Goal: Task Accomplishment & Management: Use online tool/utility

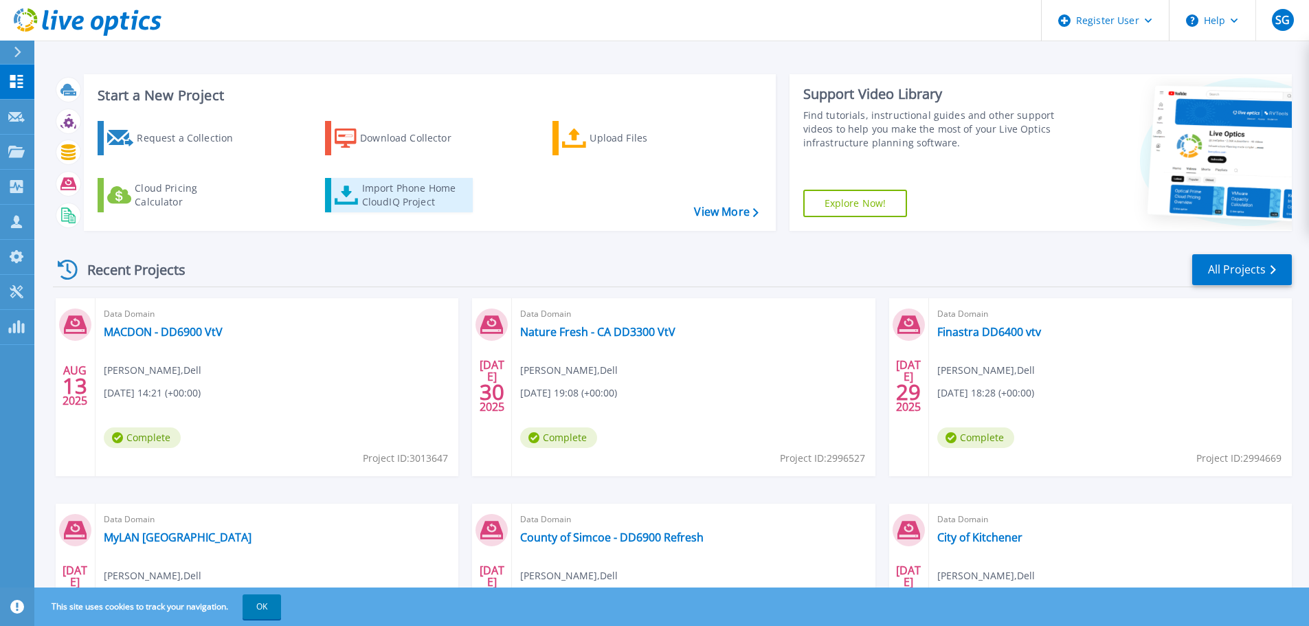
click at [393, 193] on div "Import Phone Home CloudIQ Project" at bounding box center [415, 194] width 107 height 27
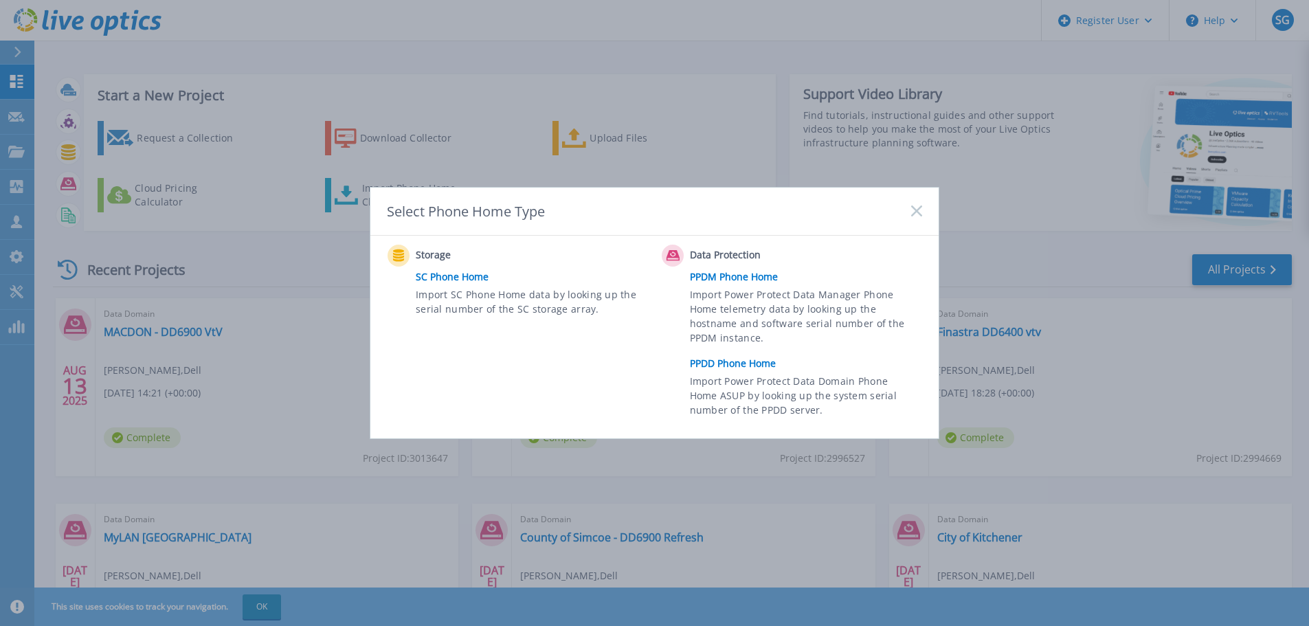
click at [743, 363] on link "PPDD Phone Home" at bounding box center [809, 363] width 239 height 21
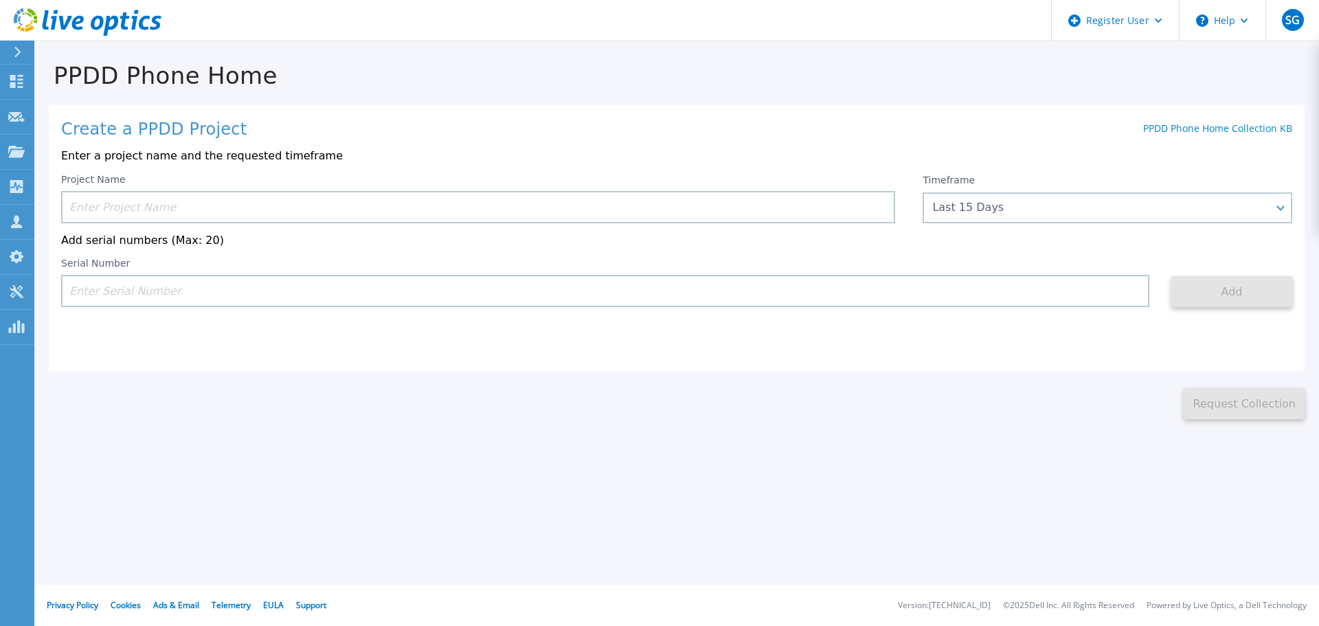
click at [381, 211] on input at bounding box center [478, 207] width 834 height 32
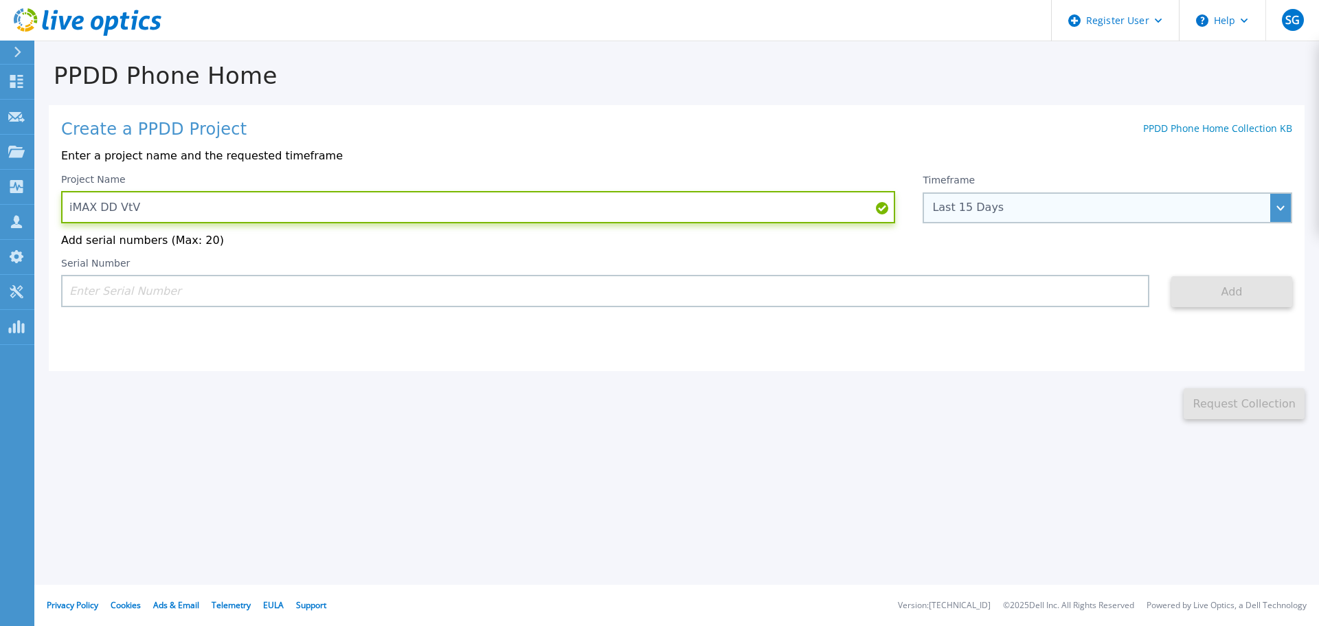
type input "iMAX DD VtV"
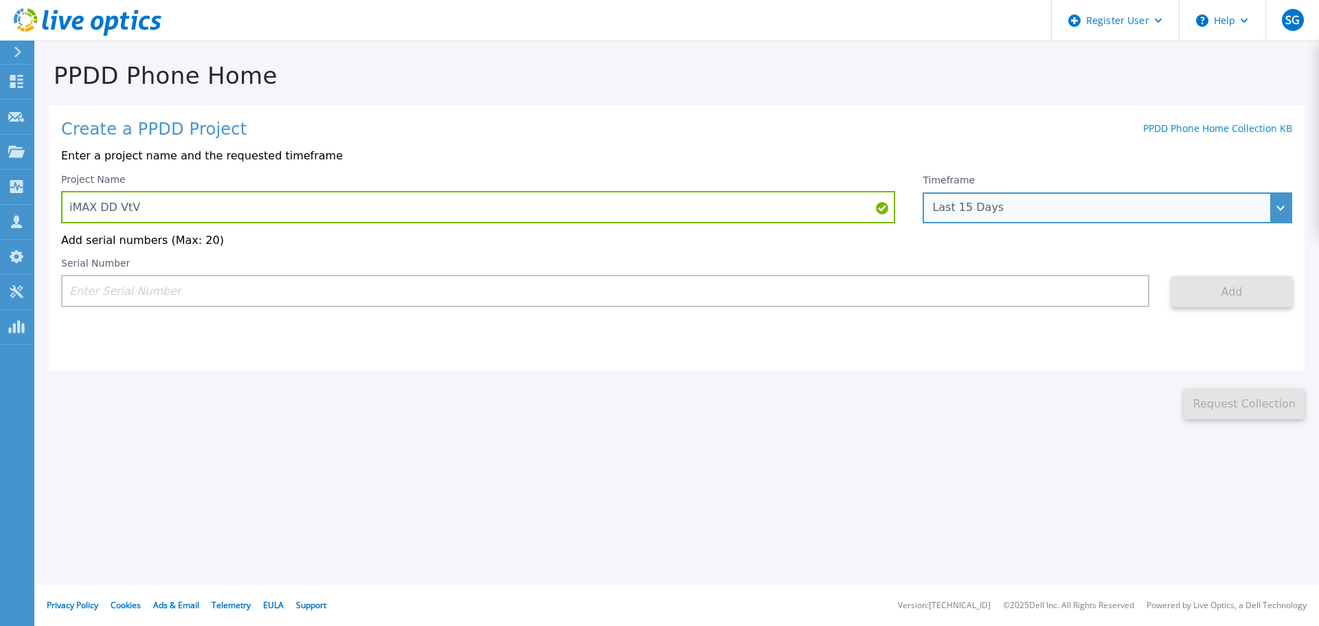
click at [1041, 197] on div "Last 15 Days" at bounding box center [1108, 207] width 370 height 31
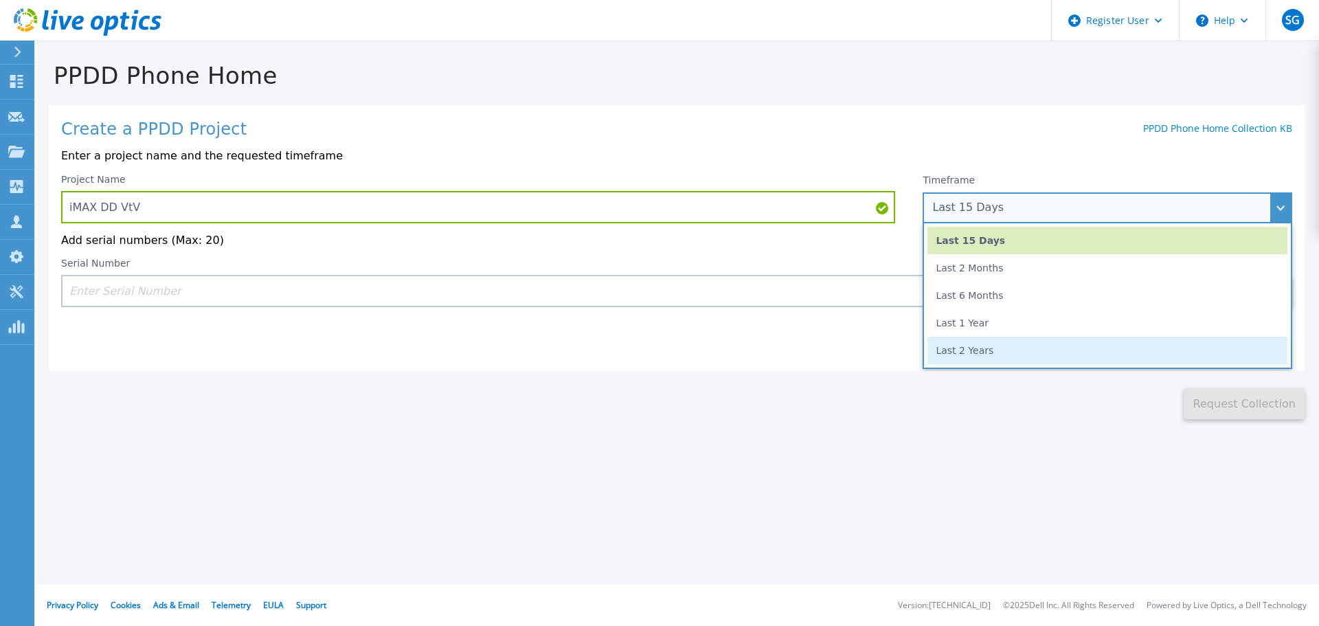
click at [1011, 357] on li "Last 2 Years" at bounding box center [1107, 350] width 360 height 27
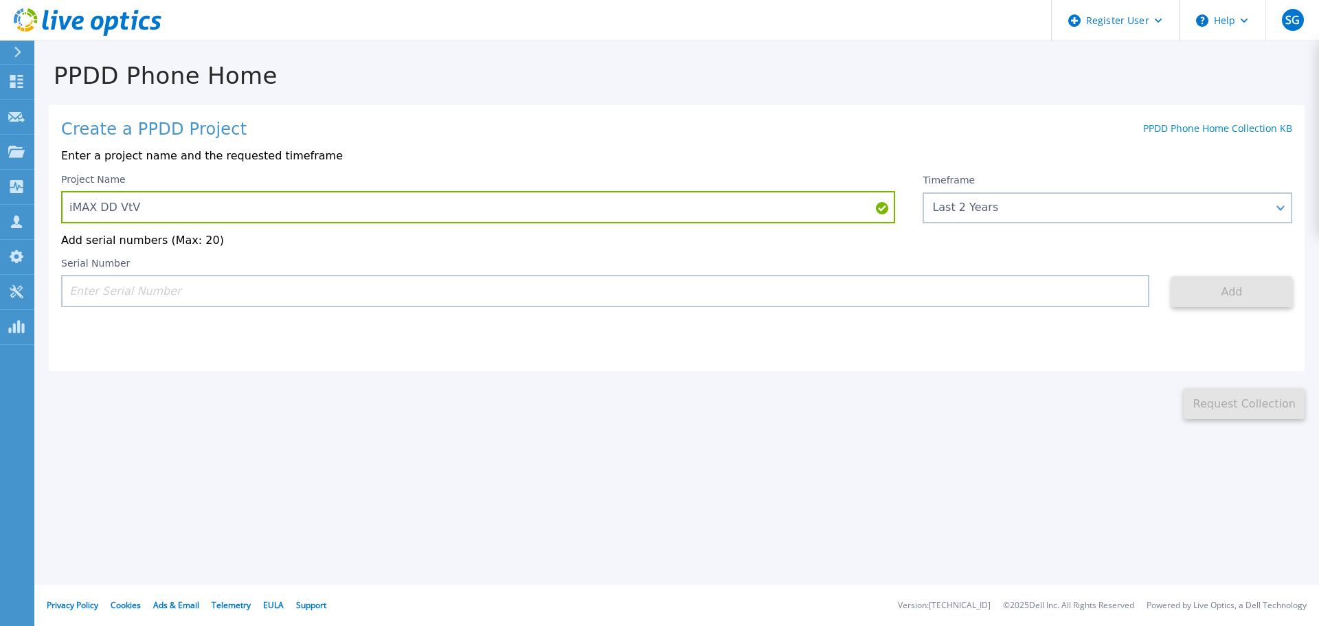
click at [313, 286] on input at bounding box center [605, 291] width 1088 height 32
paste input "APM00221616024"
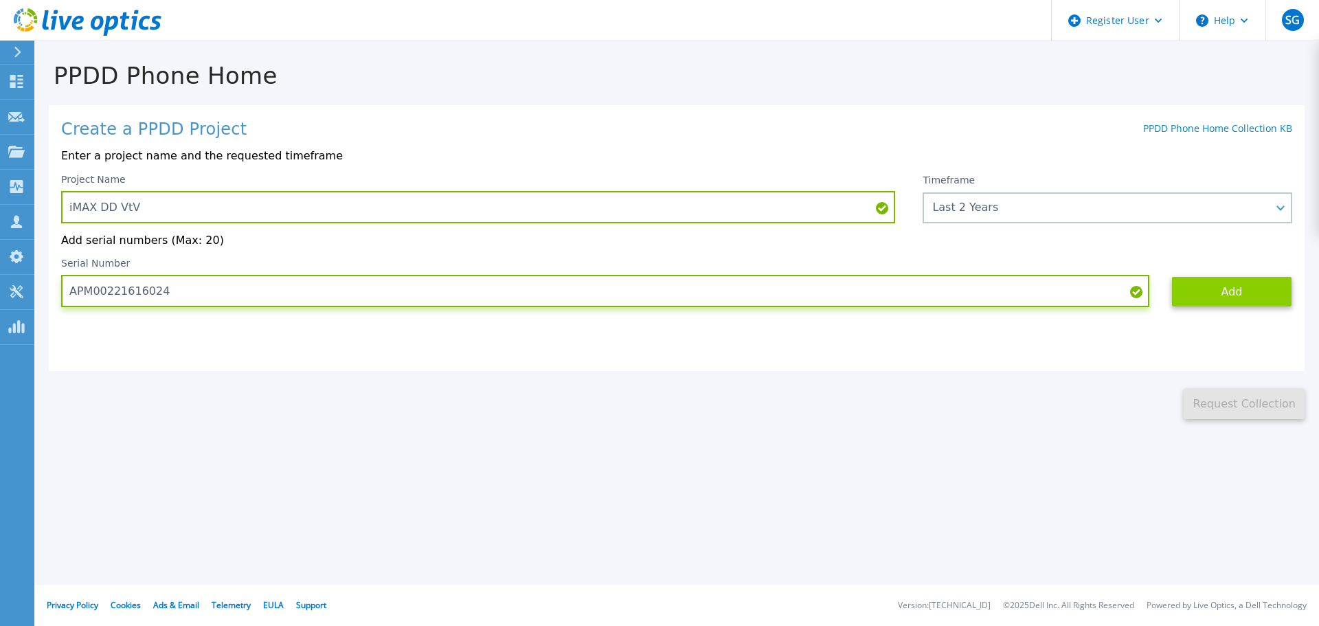
type input "APM00221616024"
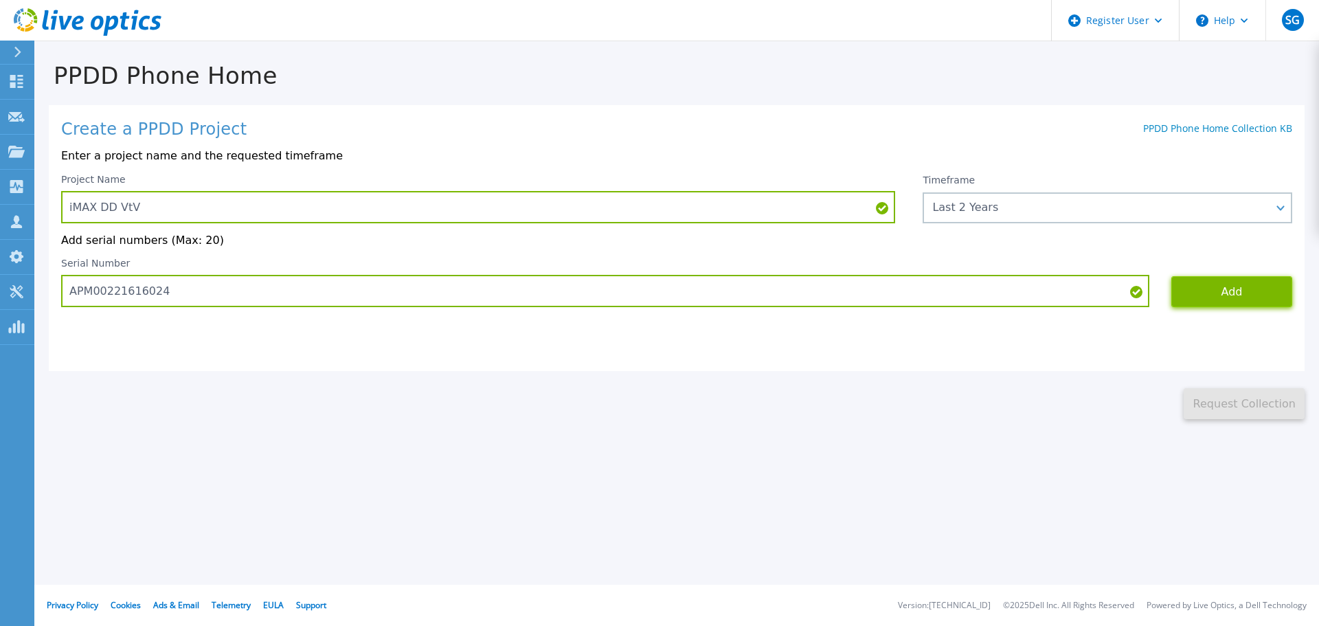
click at [1247, 291] on button "Add" at bounding box center [1231, 291] width 121 height 31
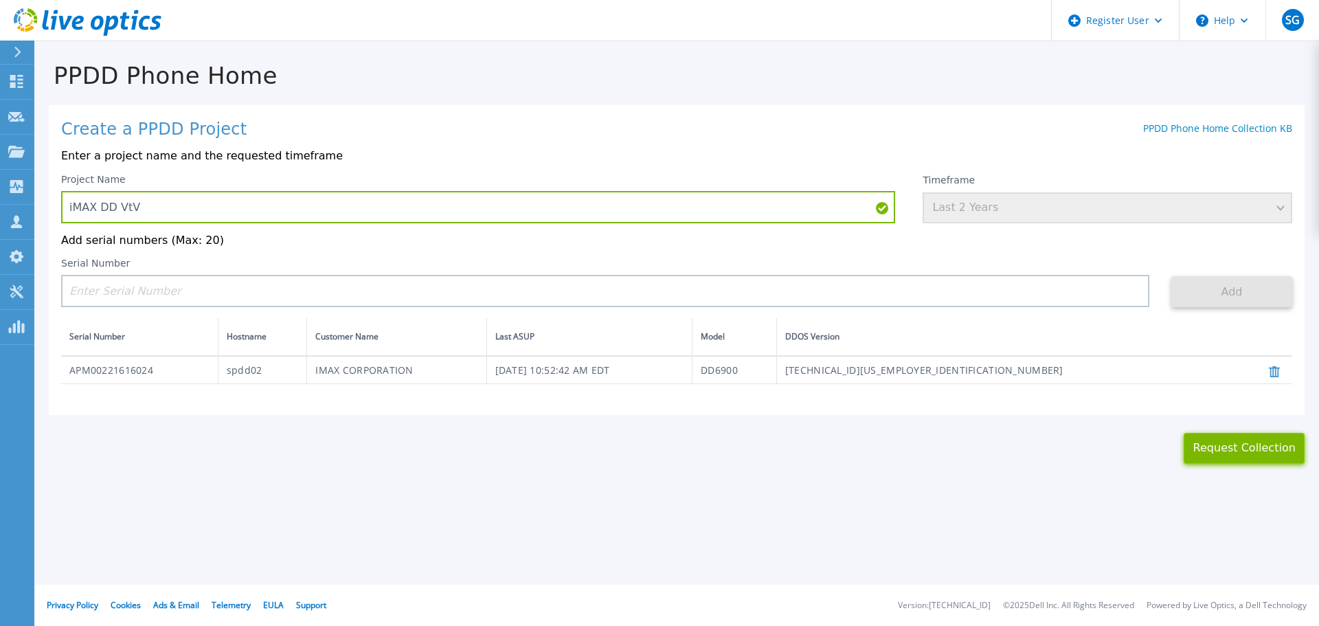
click at [1253, 455] on button "Request Collection" at bounding box center [1244, 448] width 121 height 31
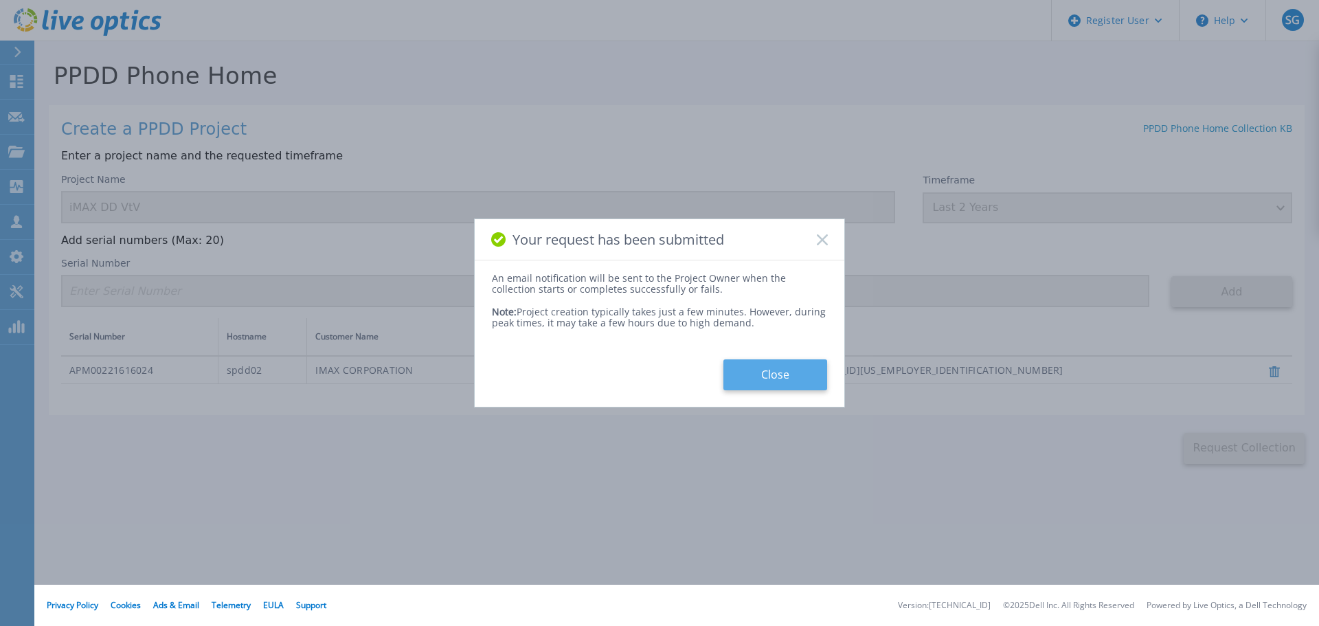
click at [759, 383] on button "Close" at bounding box center [775, 374] width 104 height 31
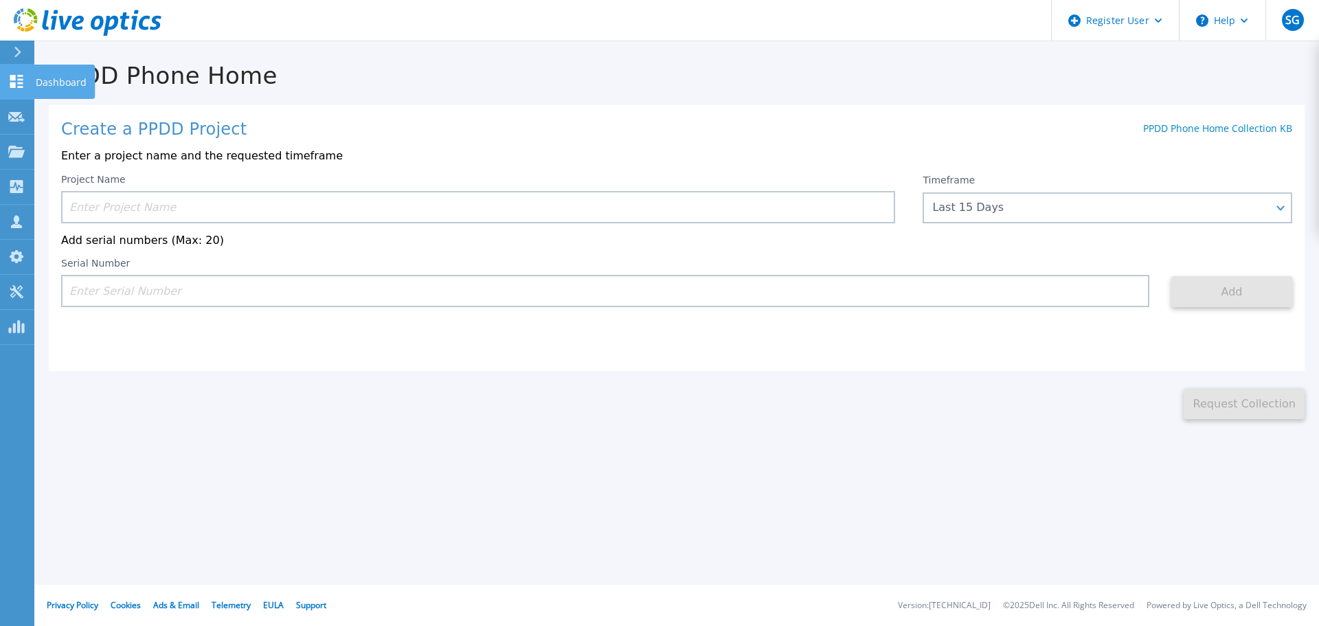
click at [25, 75] on link "Dashboard Dashboard" at bounding box center [17, 82] width 34 height 35
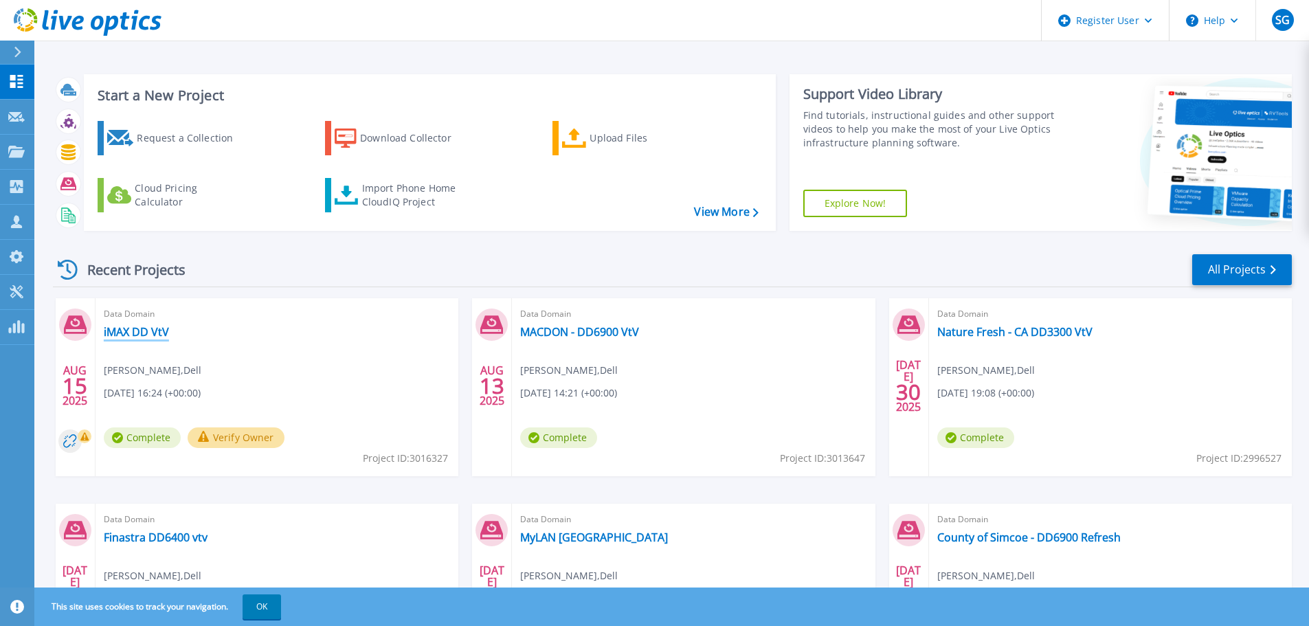
click at [147, 337] on link "iMAX DD VtV" at bounding box center [136, 332] width 65 height 14
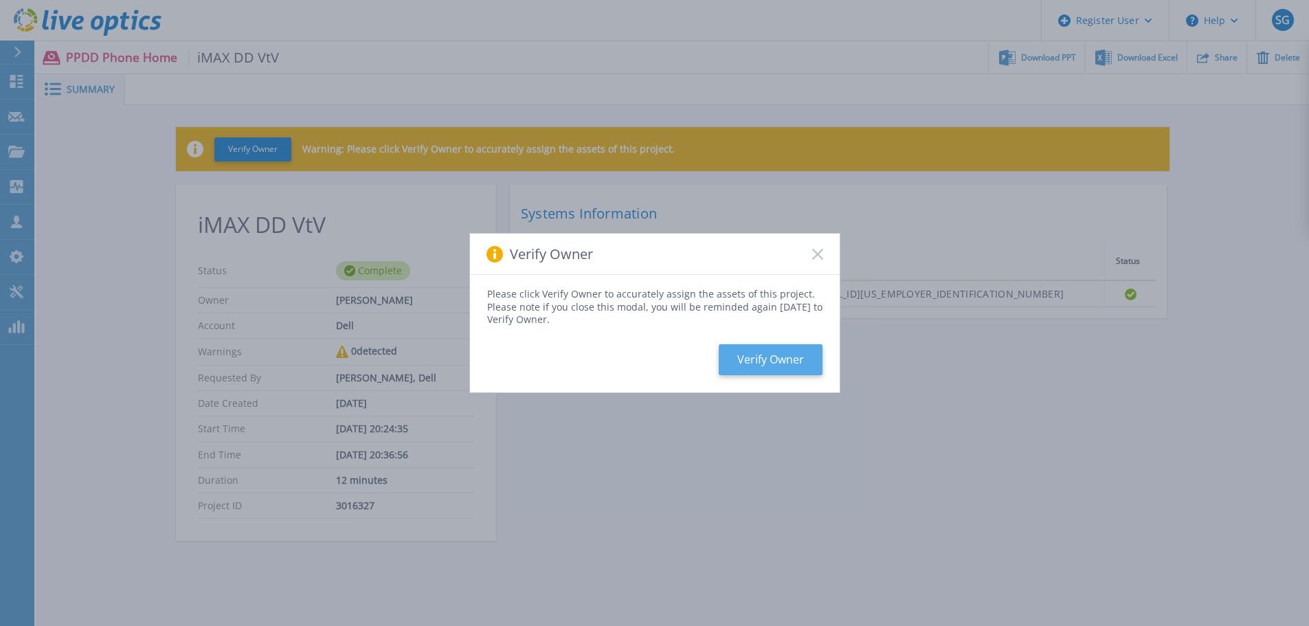
click at [796, 357] on button "Verify Owner" at bounding box center [771, 359] width 104 height 31
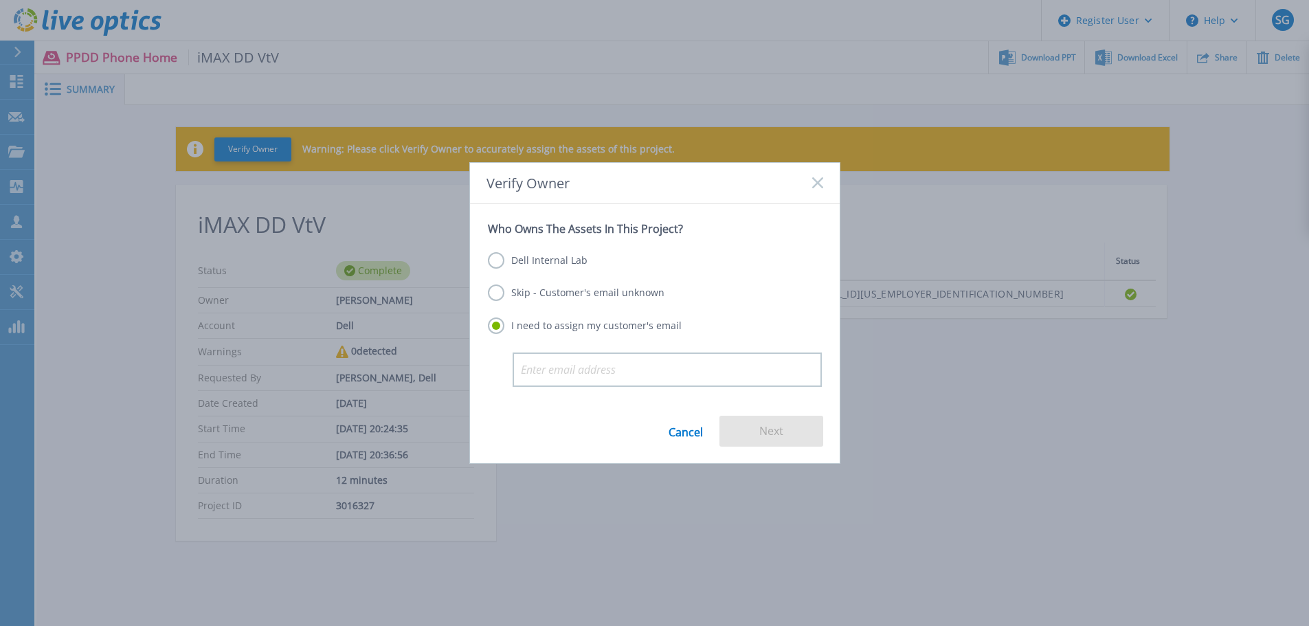
click at [498, 262] on label "Dell Internal Lab" at bounding box center [538, 260] width 100 height 16
click at [0, 0] on input "Dell Internal Lab" at bounding box center [0, 0] width 0 height 0
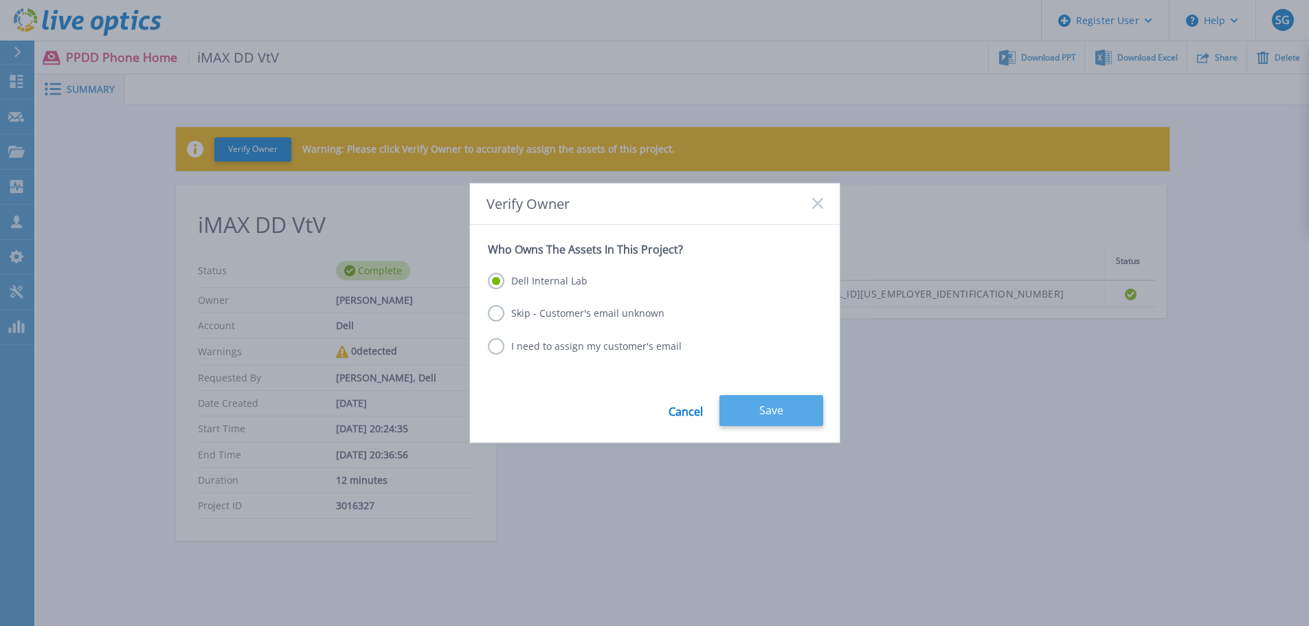
click at [732, 412] on button "Save" at bounding box center [771, 410] width 104 height 31
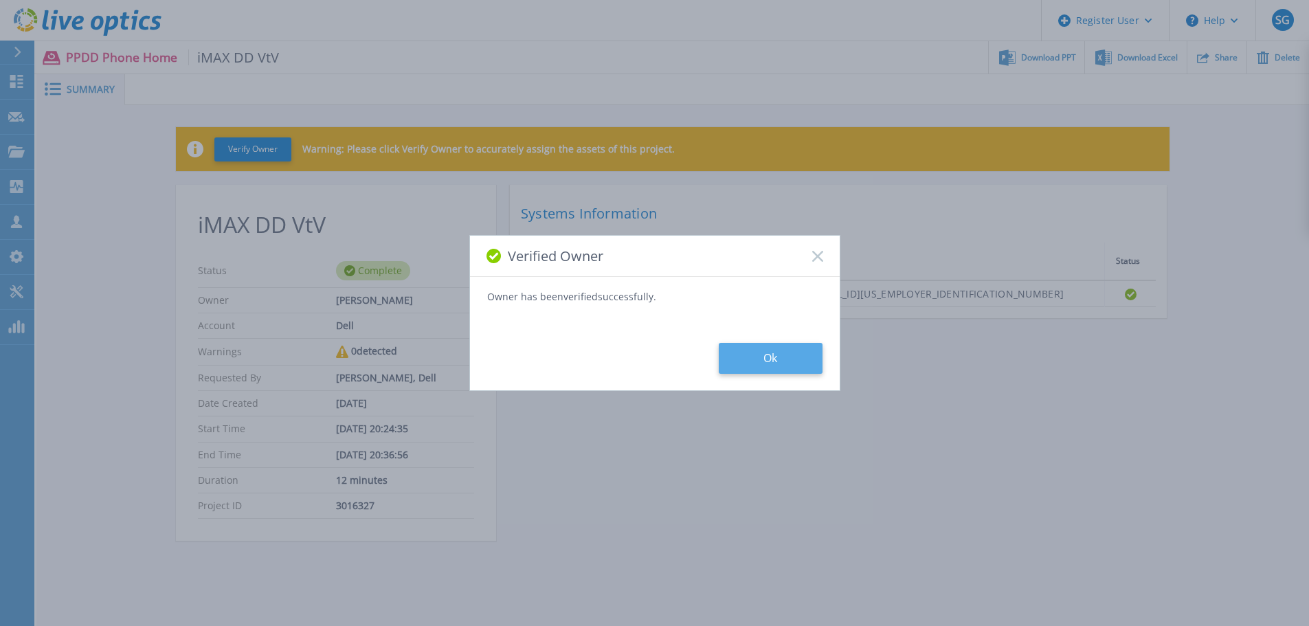
click at [757, 365] on button "Ok" at bounding box center [771, 358] width 104 height 31
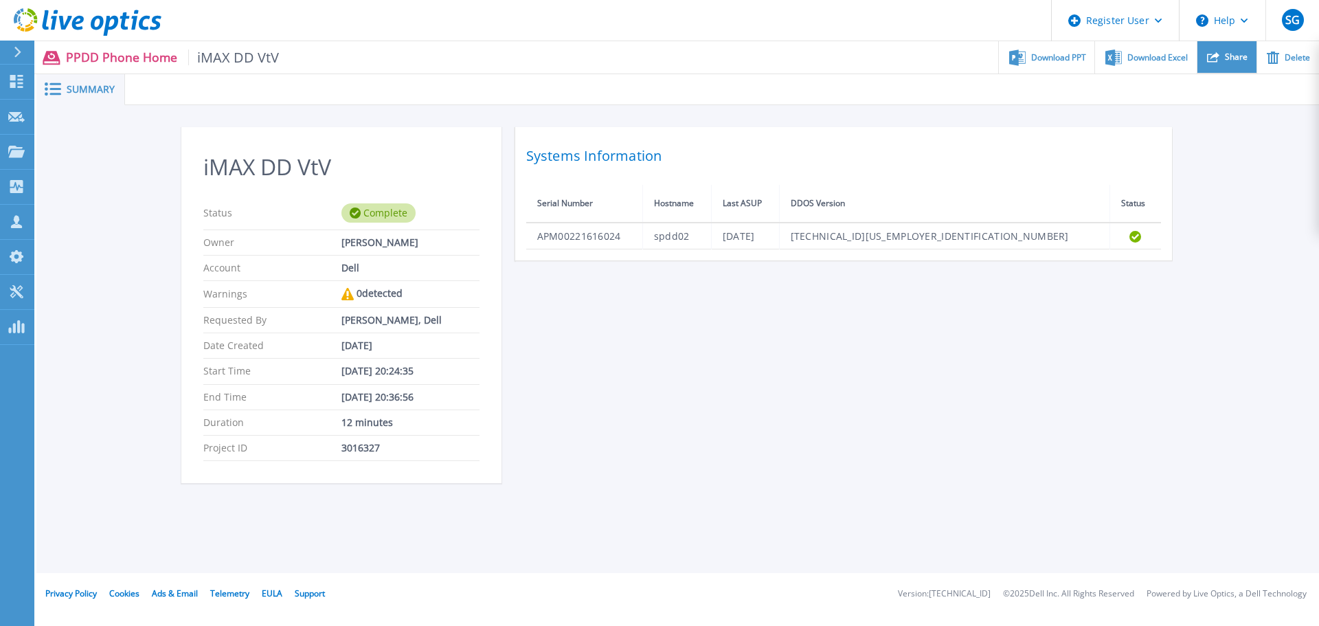
click at [1231, 63] on div "Share" at bounding box center [1226, 57] width 59 height 32
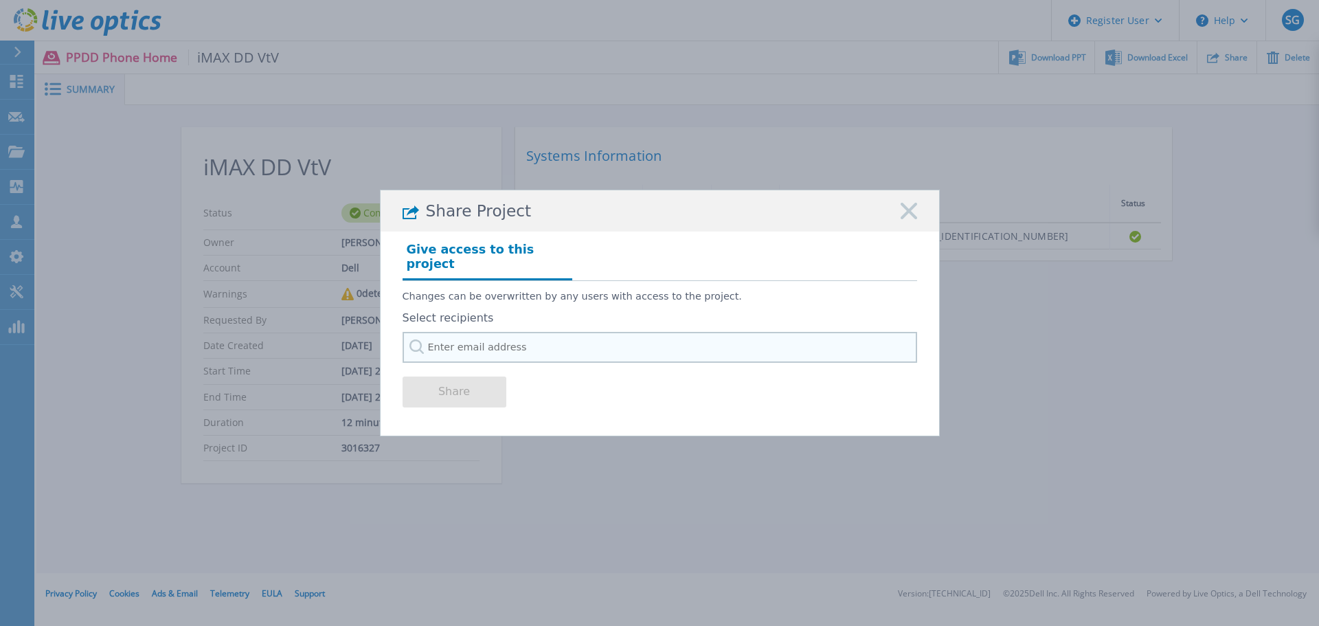
click at [529, 353] on input "text" at bounding box center [660, 347] width 515 height 31
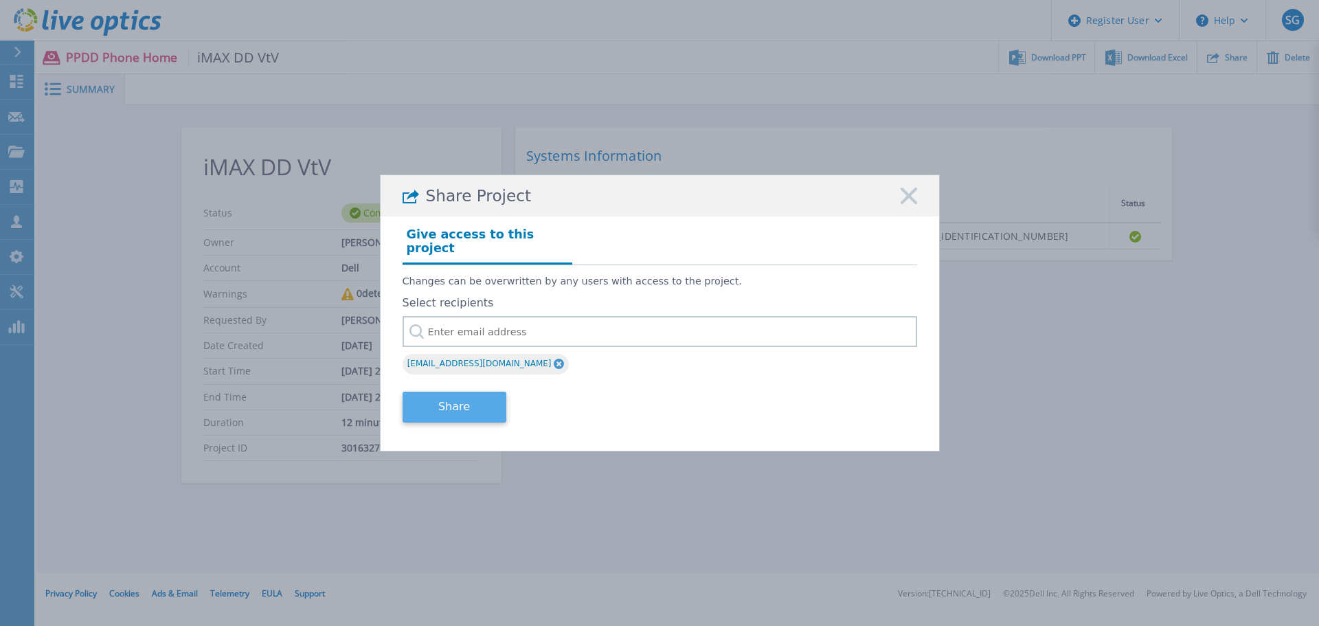
click at [470, 402] on button "Share" at bounding box center [455, 407] width 104 height 31
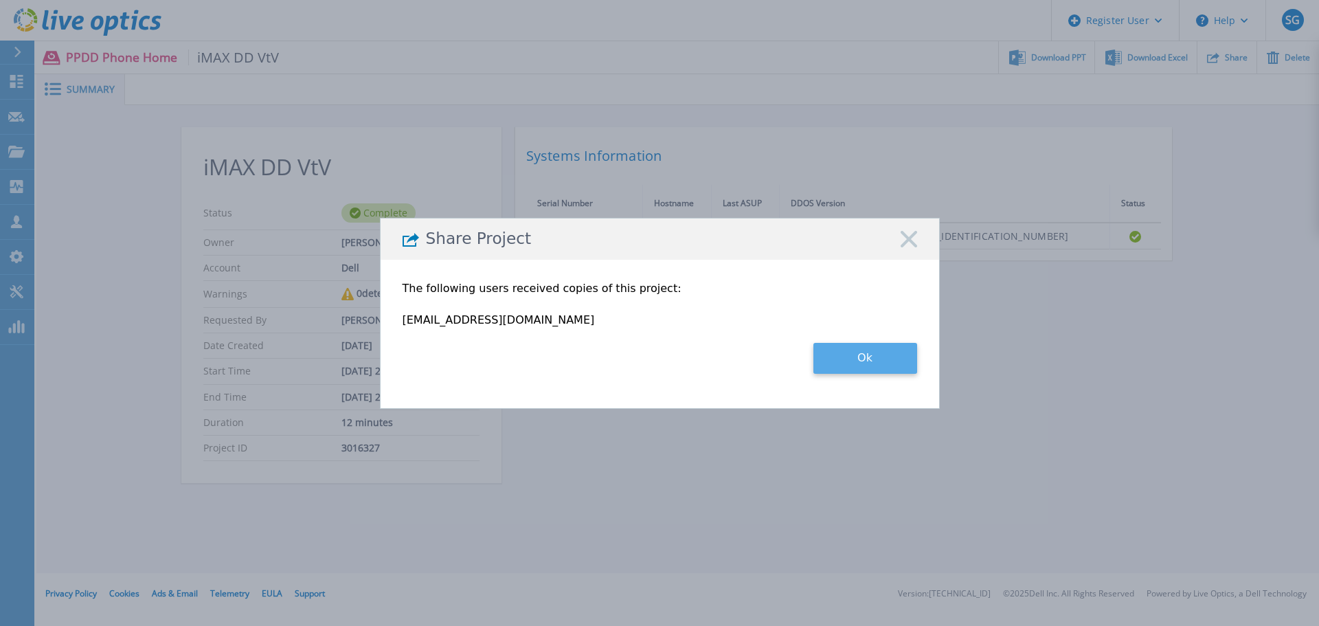
click at [867, 356] on button "Ok" at bounding box center [865, 358] width 104 height 31
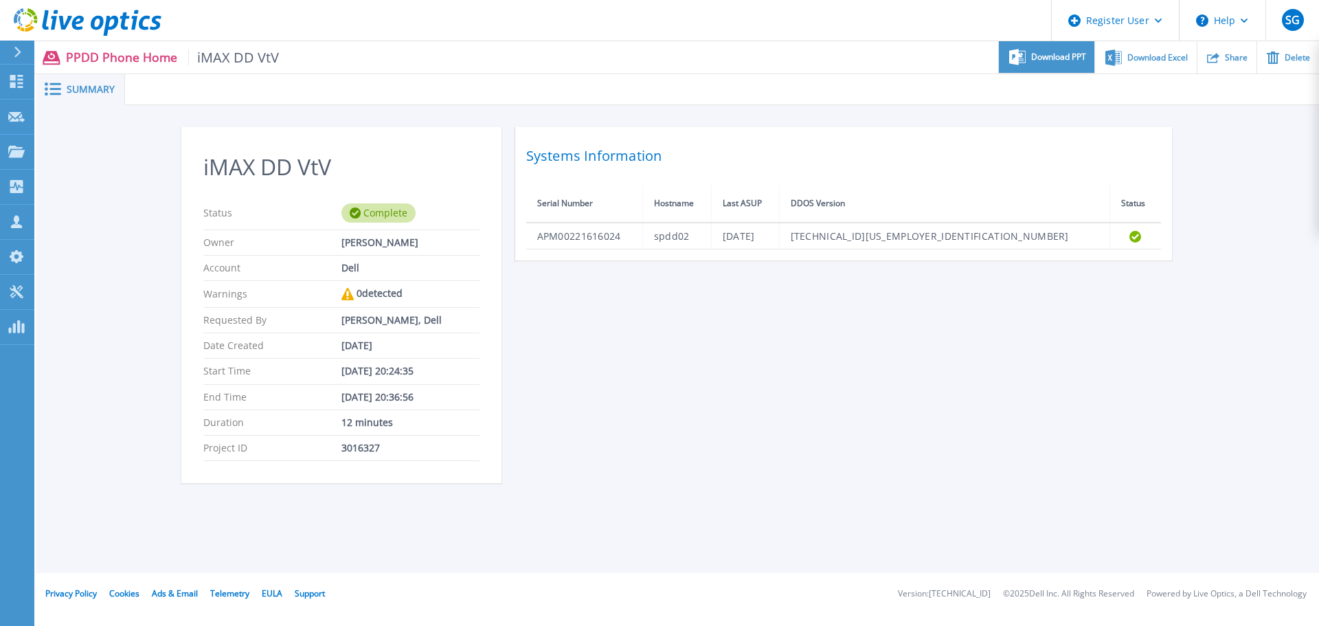
click at [1051, 60] on span "Download PPT" at bounding box center [1058, 57] width 55 height 8
